Goal: Check status: Check status

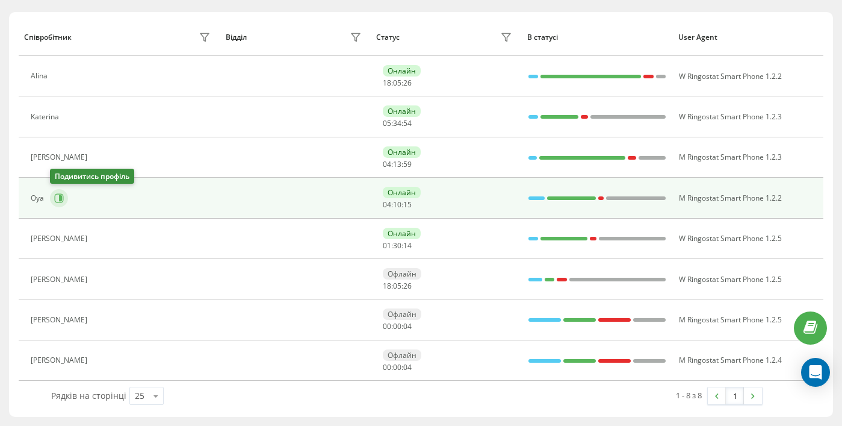
click at [58, 195] on icon at bounding box center [59, 198] width 10 height 10
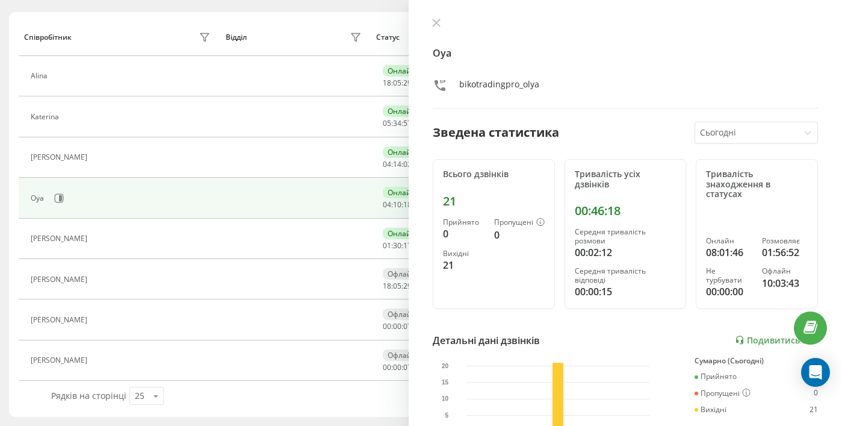
drag, startPoint x: 435, startPoint y: 23, endPoint x: 406, endPoint y: 0, distance: 36.8
click at [435, 23] on icon at bounding box center [436, 22] width 7 height 7
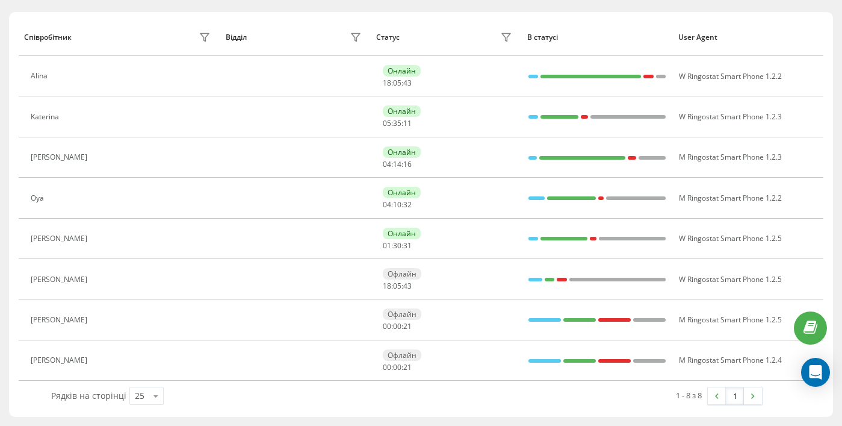
click at [52, 202] on button at bounding box center [57, 199] width 14 height 17
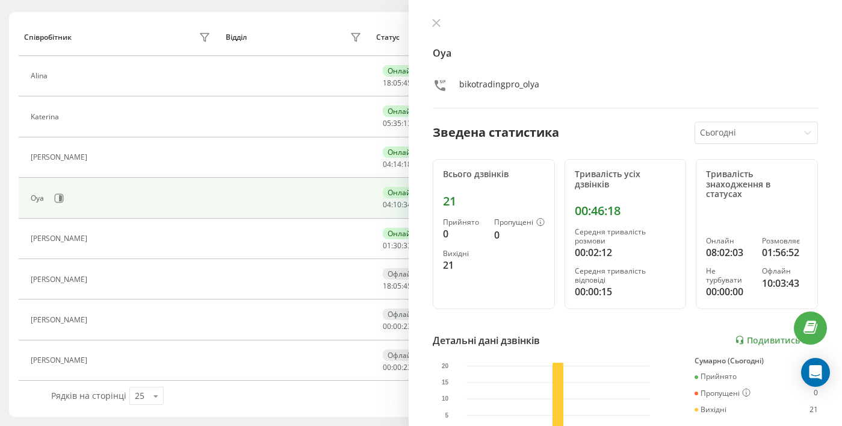
click at [438, 23] on icon at bounding box center [436, 22] width 7 height 7
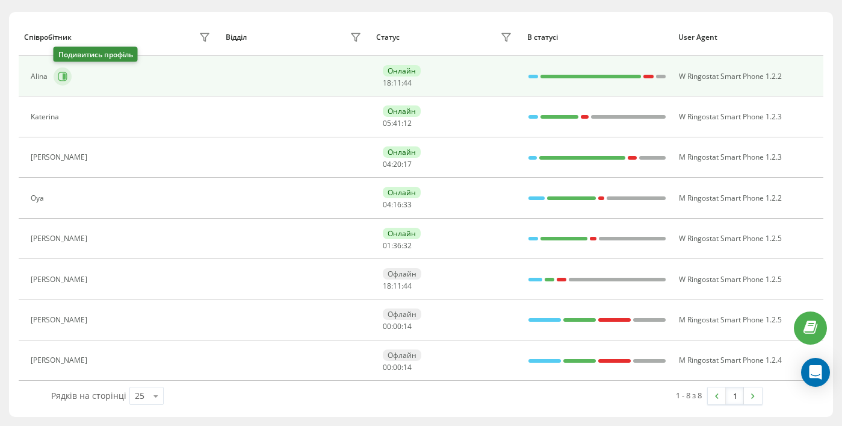
click at [63, 79] on icon at bounding box center [64, 76] width 3 height 6
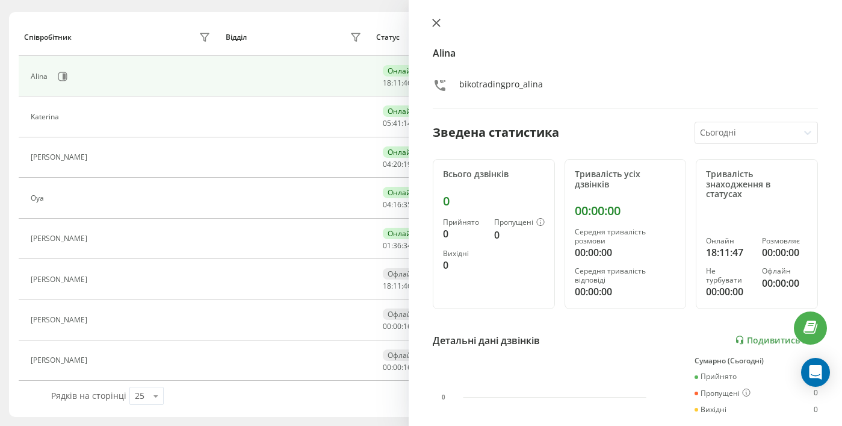
click at [433, 22] on icon at bounding box center [436, 23] width 8 height 8
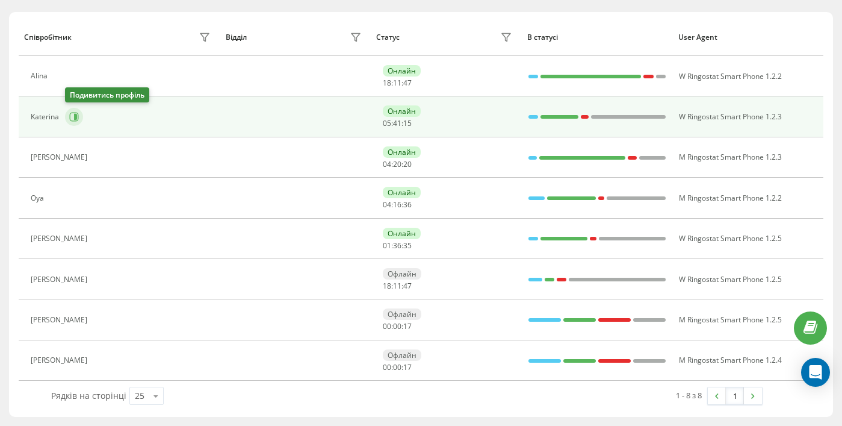
click at [79, 117] on button at bounding box center [74, 117] width 18 height 18
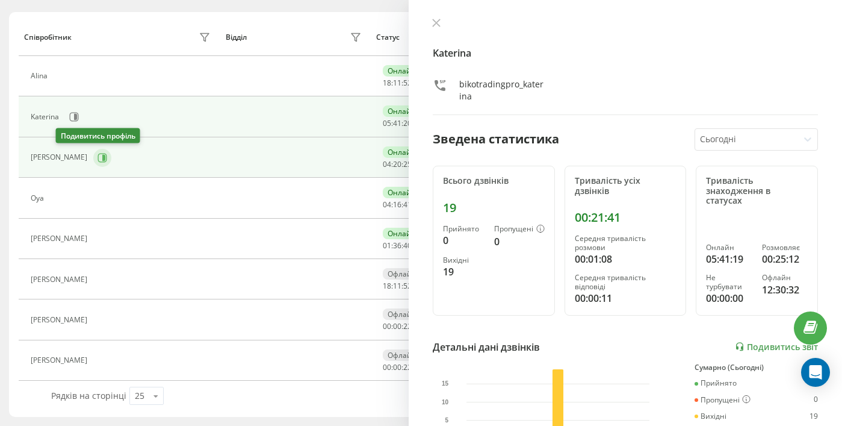
click at [98, 153] on icon at bounding box center [102, 157] width 9 height 9
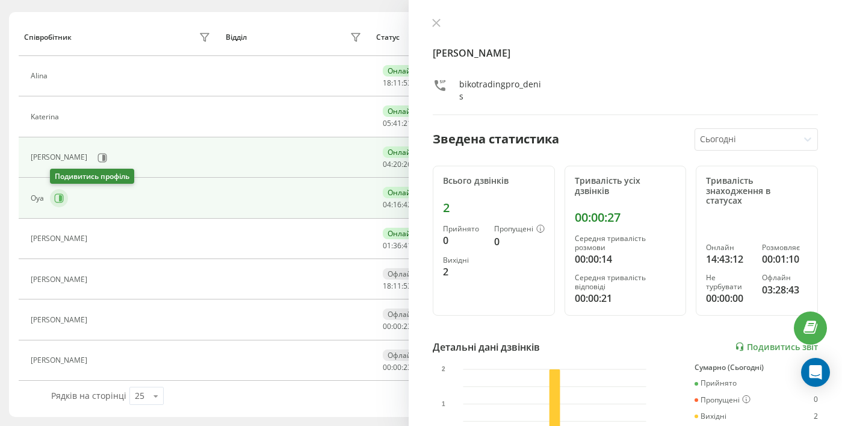
click at [60, 201] on icon at bounding box center [59, 198] width 10 height 10
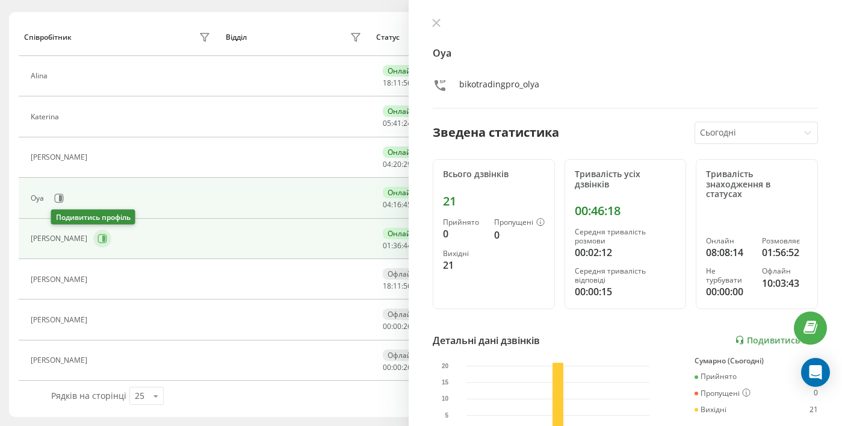
click at [98, 238] on icon at bounding box center [103, 239] width 10 height 10
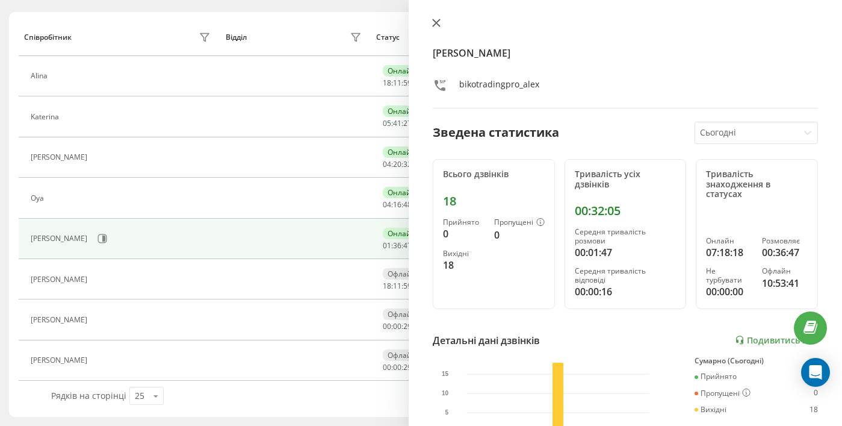
click at [431, 21] on button at bounding box center [437, 23] width 16 height 11
